Goal: Obtain resource: Obtain resource

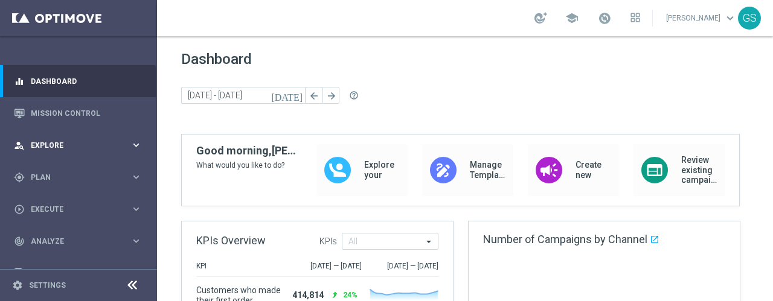
click at [82, 142] on span "Explore" at bounding box center [81, 145] width 100 height 7
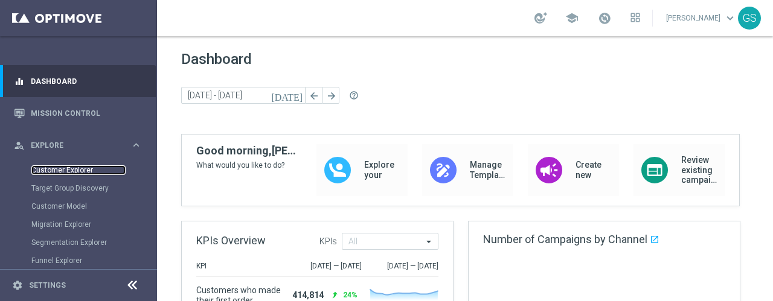
click at [71, 169] on link "Customer Explorer" at bounding box center [78, 170] width 94 height 10
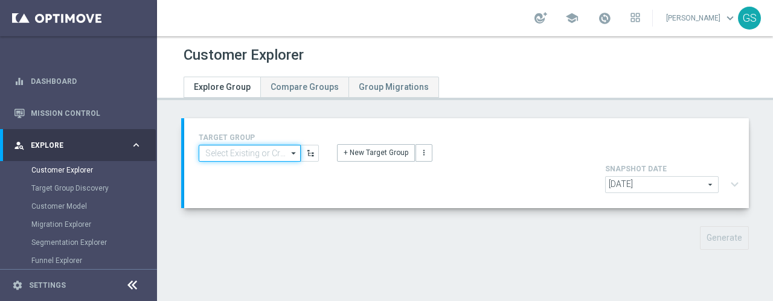
click at [240, 156] on input at bounding box center [250, 153] width 102 height 17
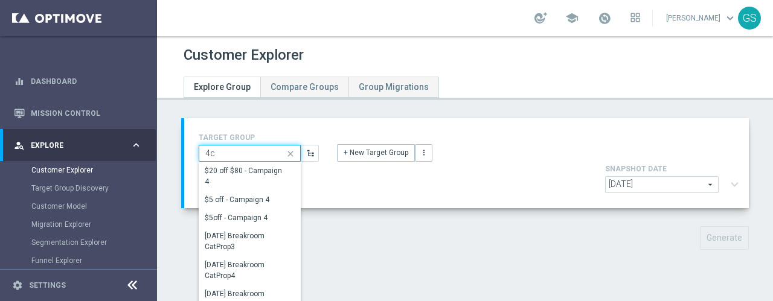
type input "4ci"
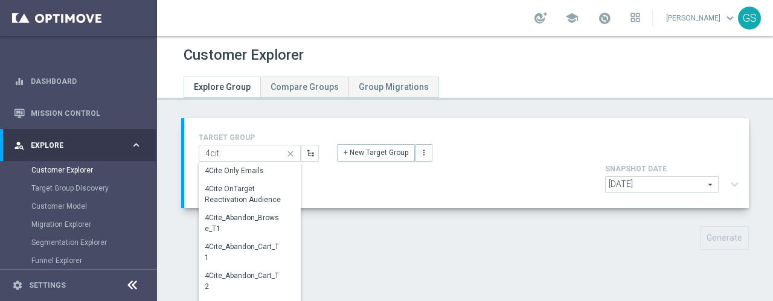
click at [238, 194] on div "4Cite OnTarget Reactivation Audience" at bounding box center [244, 194] width 78 height 22
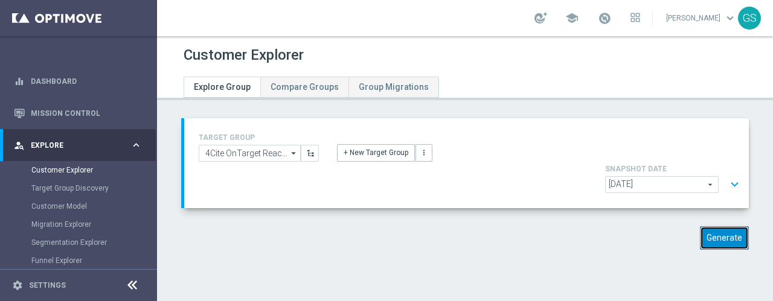
click at [707, 226] on button "Generate" at bounding box center [723, 238] width 49 height 24
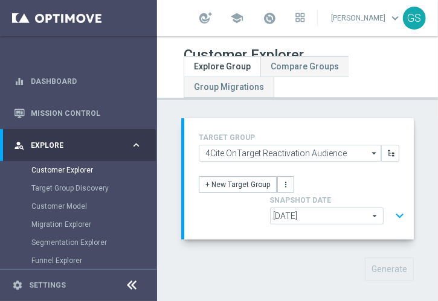
scroll to position [232, 0]
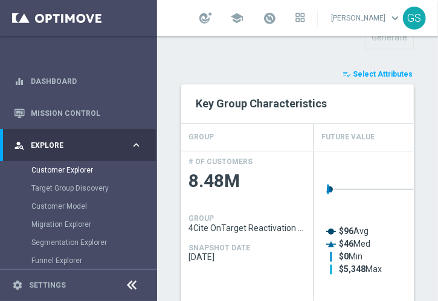
click at [363, 72] on span "Select Attributes" at bounding box center [382, 74] width 60 height 8
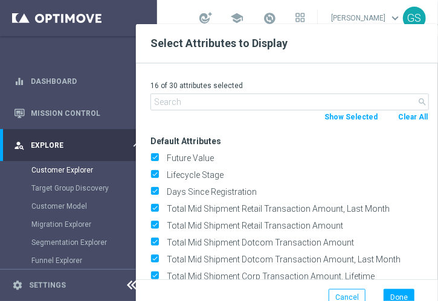
click at [413, 119] on button "Clear All" at bounding box center [413, 116] width 32 height 13
checkbox input "false"
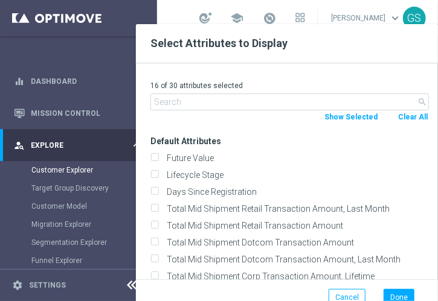
checkbox input "false"
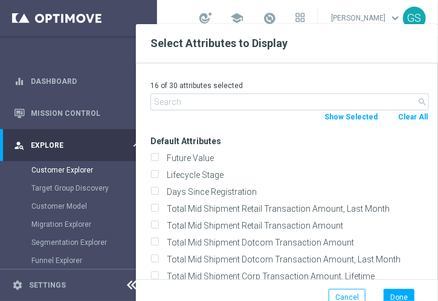
checkbox input "false"
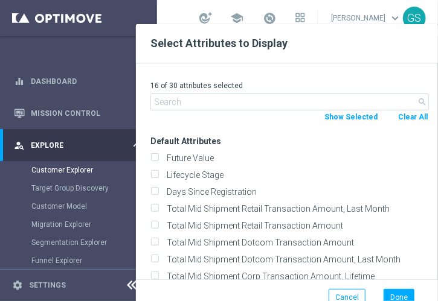
checkbox input "false"
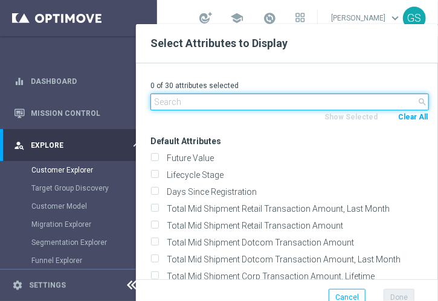
click at [249, 100] on input "text" at bounding box center [289, 102] width 278 height 17
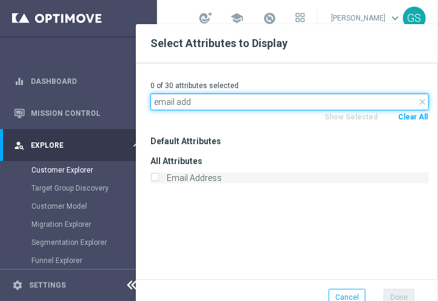
type input "email add"
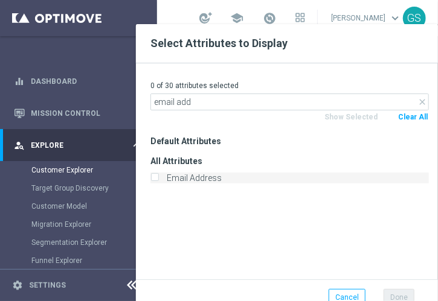
click at [155, 177] on input "Email Address" at bounding box center [154, 180] width 8 height 8
checkbox input "true"
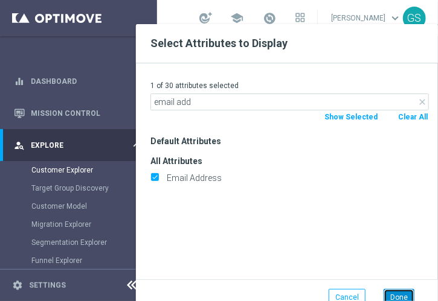
click at [394, 293] on button "Done" at bounding box center [398, 297] width 31 height 17
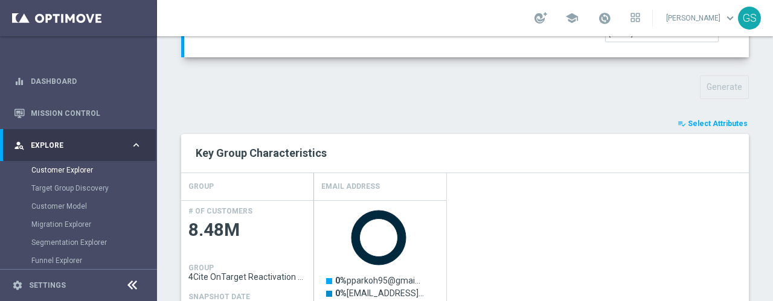
scroll to position [150, 0]
click at [701, 120] on span "Select Attributes" at bounding box center [717, 124] width 60 height 8
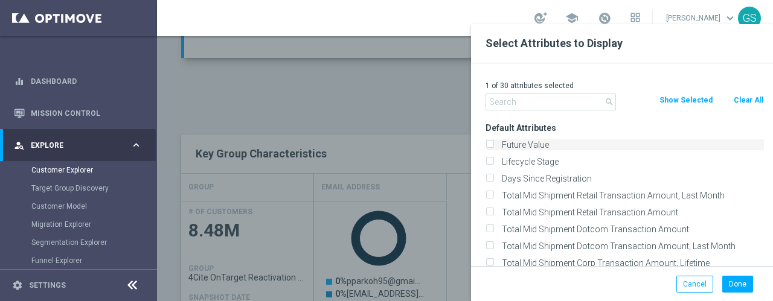
click at [487, 144] on input "Future Value" at bounding box center [489, 146] width 8 height 8
checkbox input "true"
click at [728, 285] on button "Done" at bounding box center [737, 284] width 31 height 17
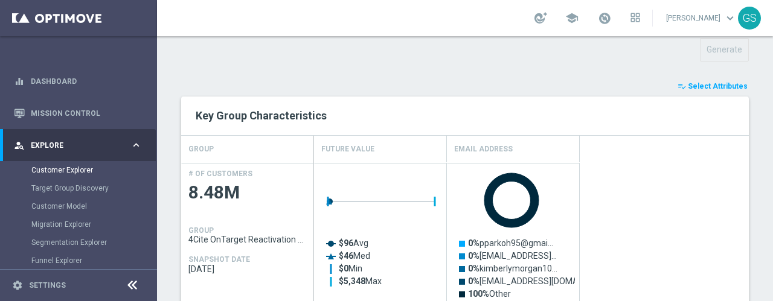
scroll to position [0, 0]
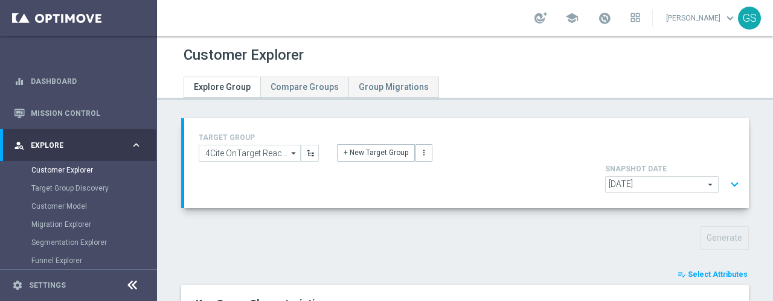
click at [668, 177] on span "[DATE]" at bounding box center [661, 185] width 112 height 16
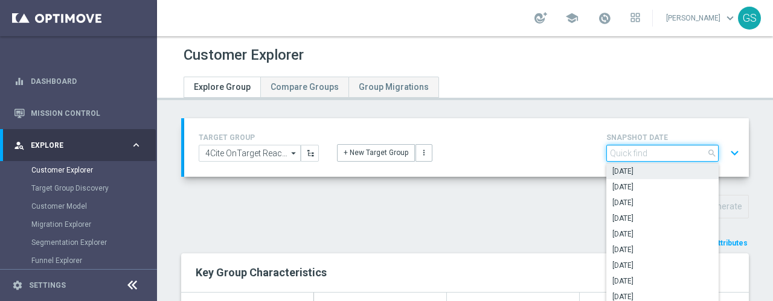
click at [668, 150] on input "search" at bounding box center [662, 153] width 112 height 17
click at [719, 241] on span "Select Attributes" at bounding box center [717, 243] width 60 height 8
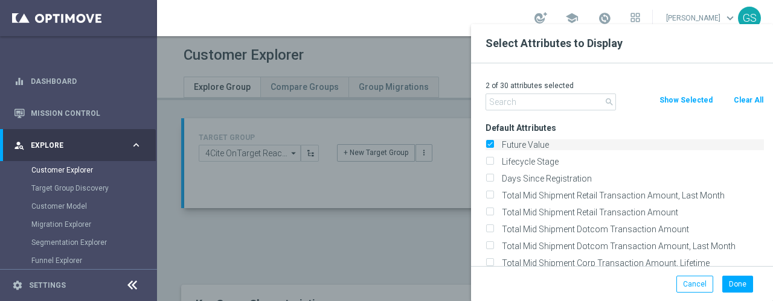
click at [490, 142] on input "Future Value" at bounding box center [489, 146] width 8 height 8
checkbox input "false"
click at [734, 285] on button "Done" at bounding box center [737, 284] width 31 height 17
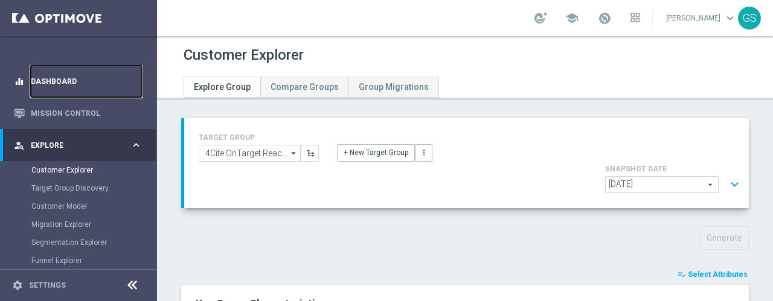
click at [53, 78] on link "Dashboard" at bounding box center [86, 81] width 111 height 32
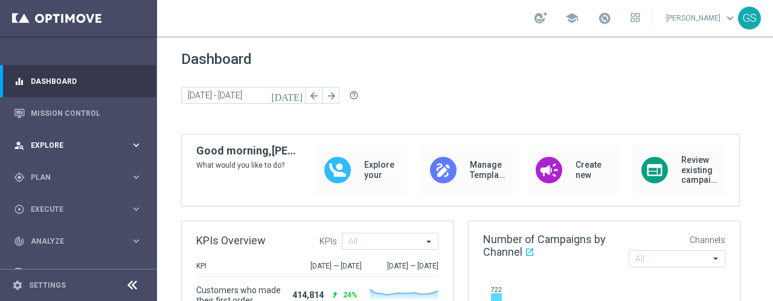
click at [53, 141] on div "person_search Explore" at bounding box center [72, 145] width 116 height 11
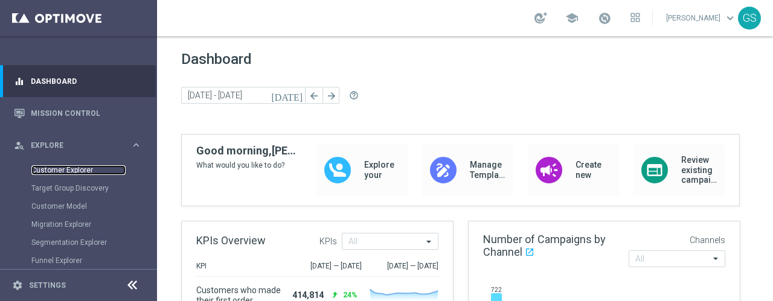
click at [54, 173] on link "Customer Explorer" at bounding box center [78, 170] width 94 height 10
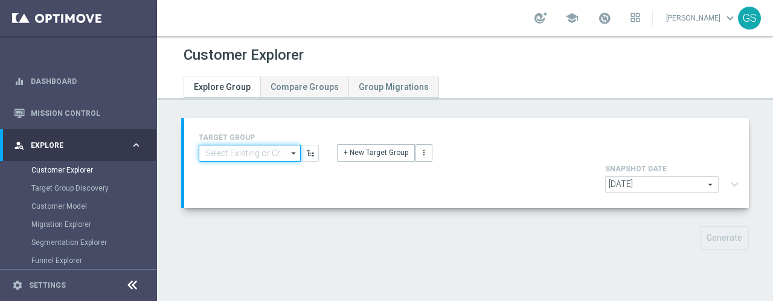
click at [274, 148] on input at bounding box center [250, 153] width 102 height 17
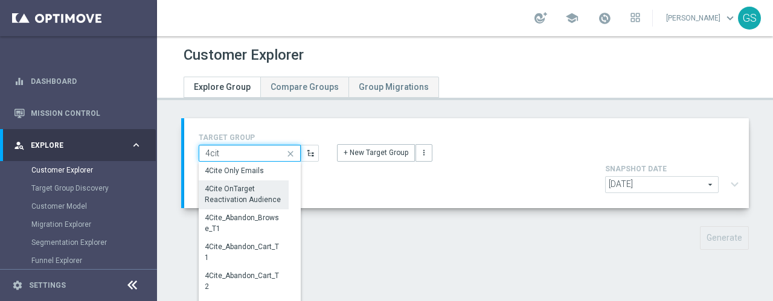
type input "4cit"
click at [258, 202] on div "4Cite OnTarget Reactivation Audience" at bounding box center [243, 195] width 77 height 22
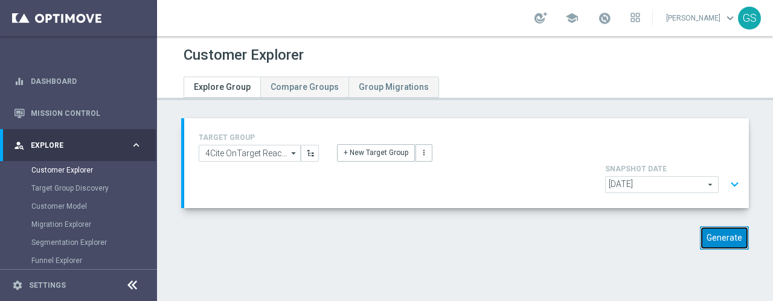
click at [722, 226] on button "Generate" at bounding box center [723, 238] width 49 height 24
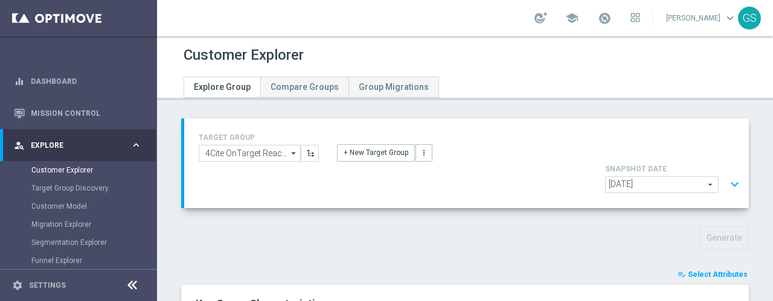
click at [695, 270] on span "Select Attributes" at bounding box center [717, 274] width 60 height 8
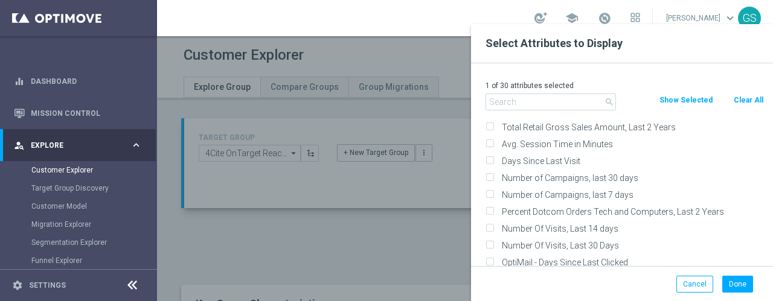
scroll to position [898, 0]
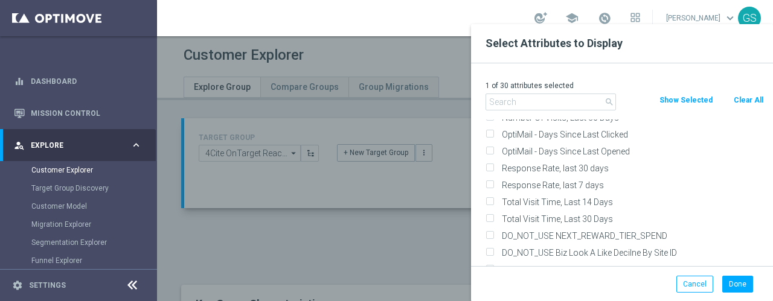
click at [694, 99] on button "Show Selected" at bounding box center [686, 100] width 56 height 13
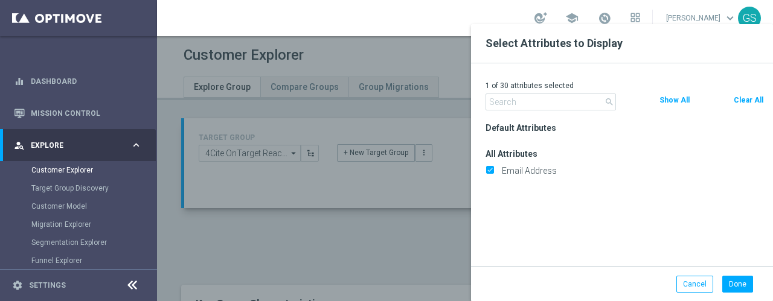
scroll to position [0, 0]
click at [693, 289] on button "Cancel" at bounding box center [694, 284] width 37 height 17
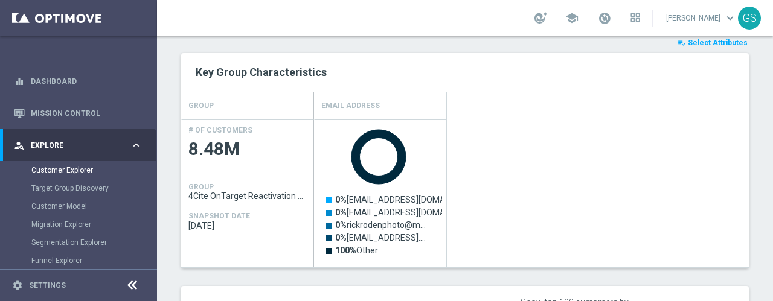
scroll to position [464, 0]
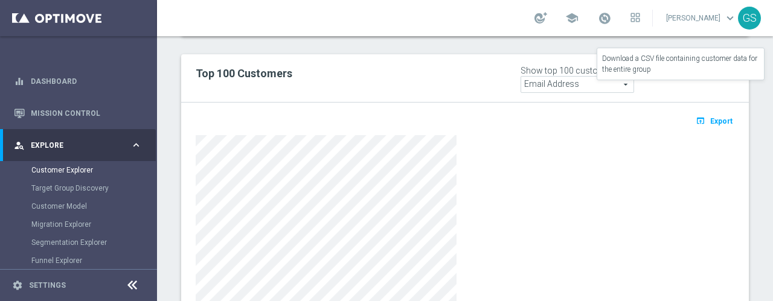
click at [710, 117] on span "Export" at bounding box center [721, 121] width 22 height 8
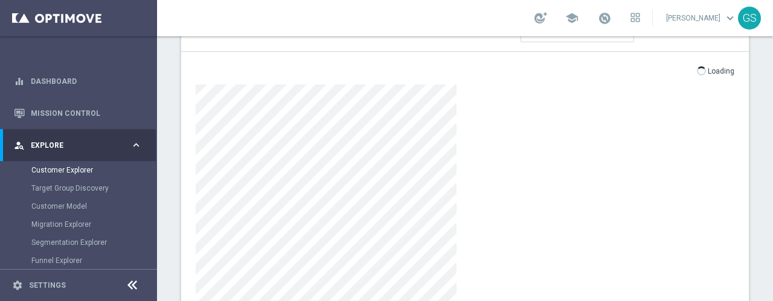
scroll to position [556, 0]
